Goal: Find contact information: Find contact information

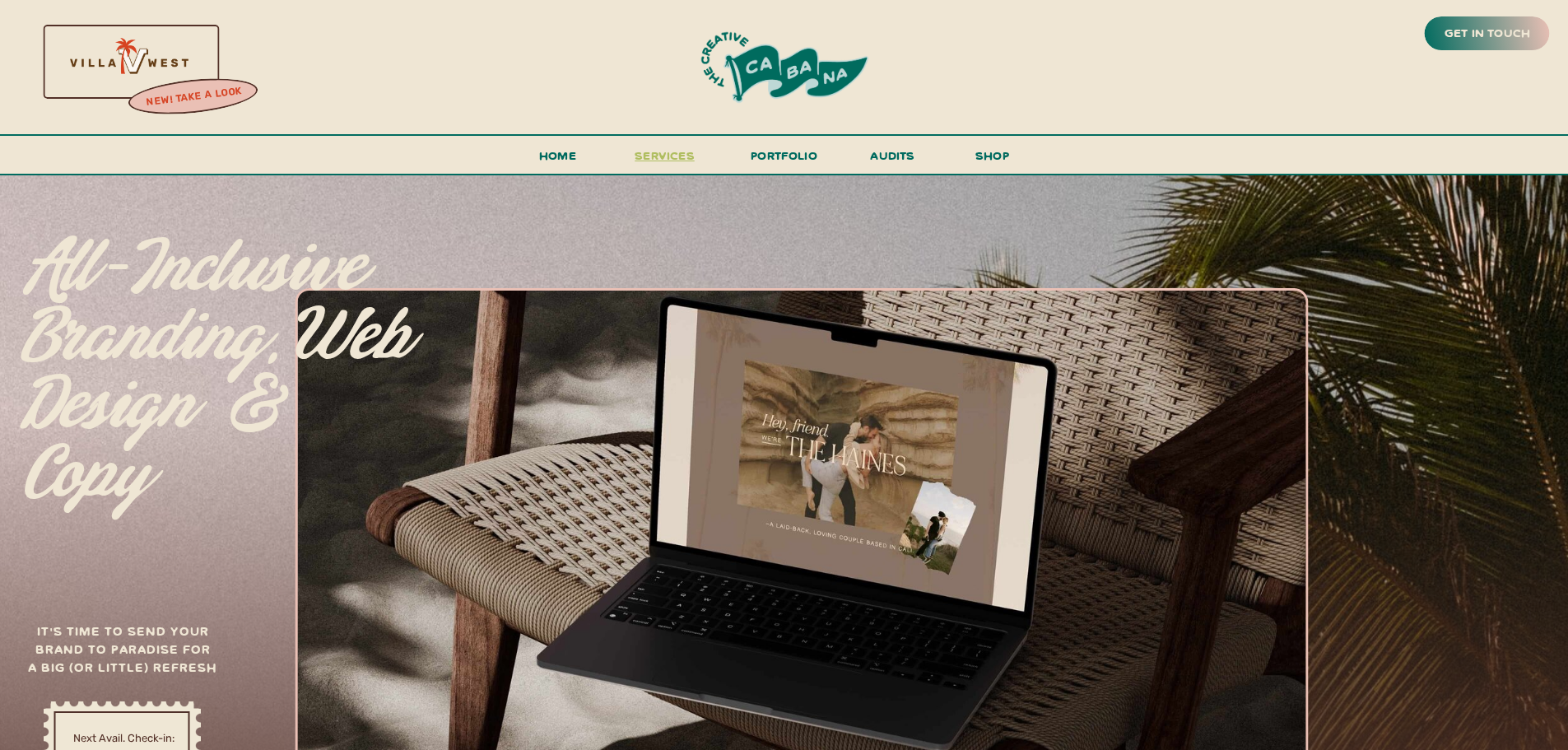
click at [680, 156] on span "services" at bounding box center [665, 155] width 60 height 16
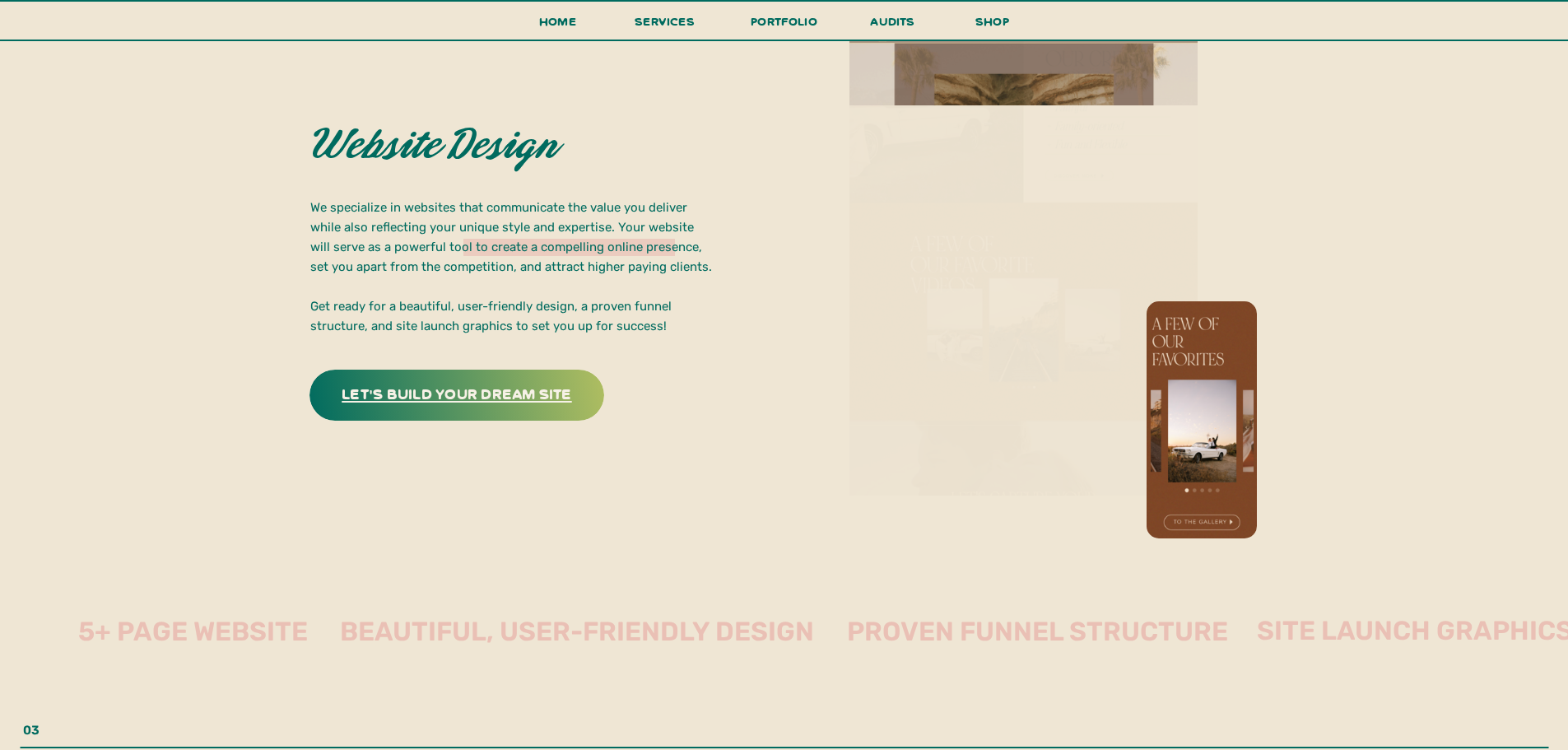
scroll to position [3048, 0]
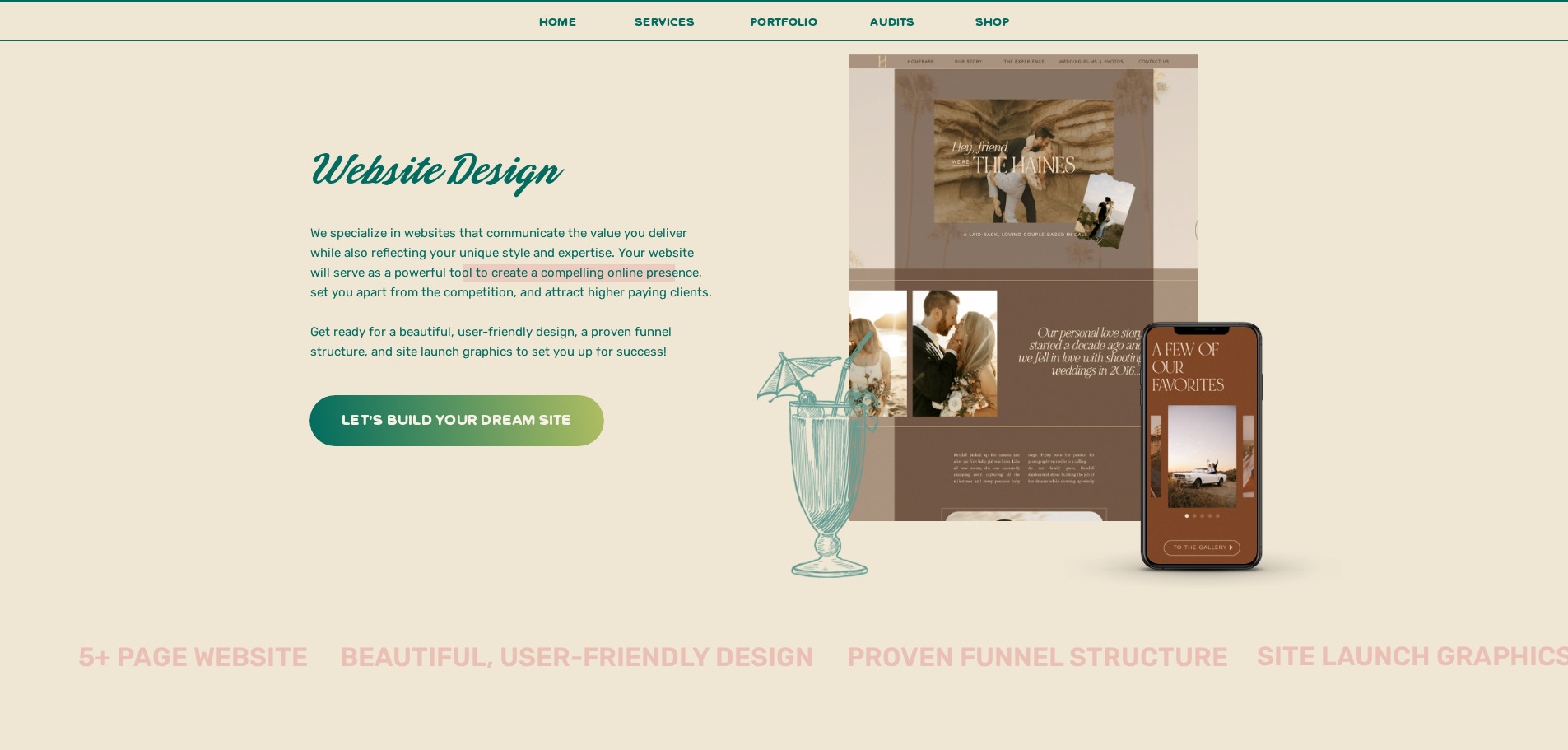
click at [475, 419] on h3 "let's build your dream site" at bounding box center [457, 418] width 258 height 26
